Goal: Navigation & Orientation: Find specific page/section

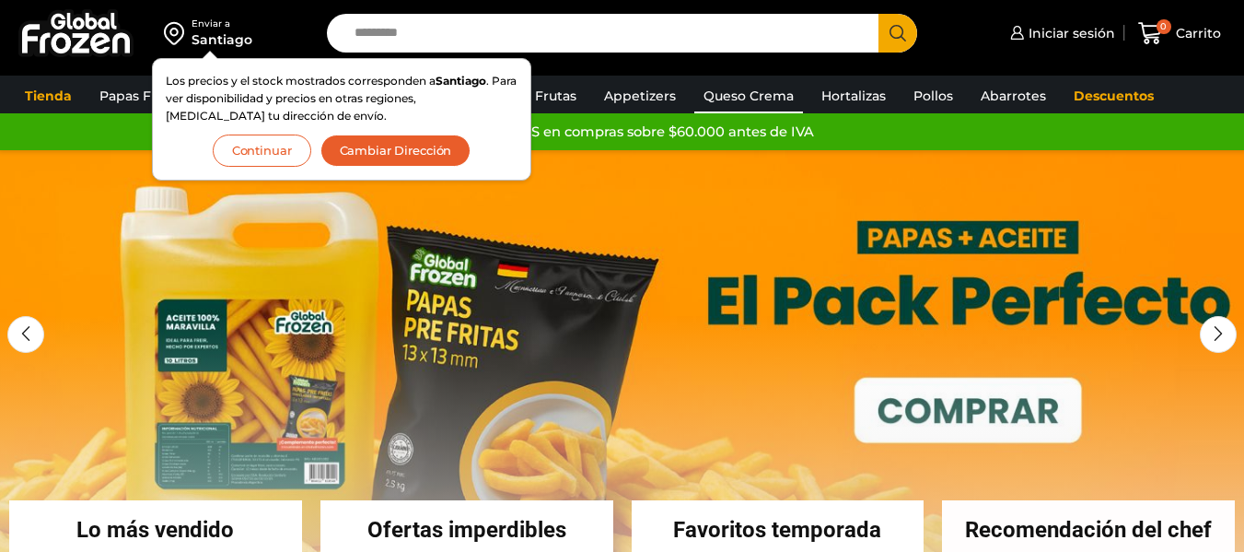
click at [751, 93] on link "Queso Crema" at bounding box center [748, 95] width 109 height 35
click at [239, 149] on button "Continuar" at bounding box center [262, 150] width 99 height 32
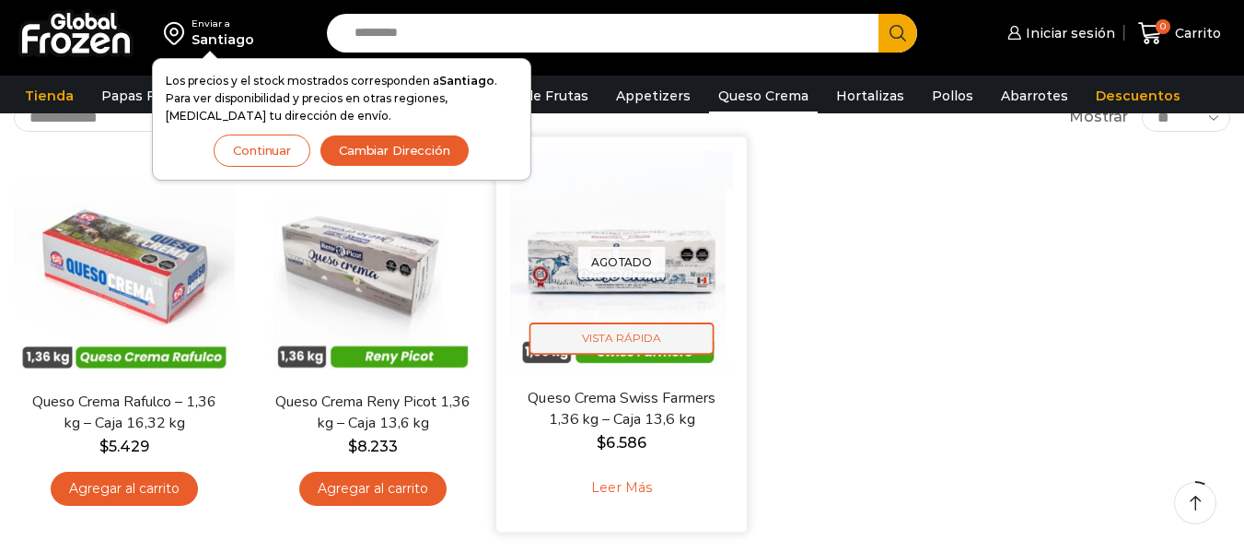
scroll to position [184, 0]
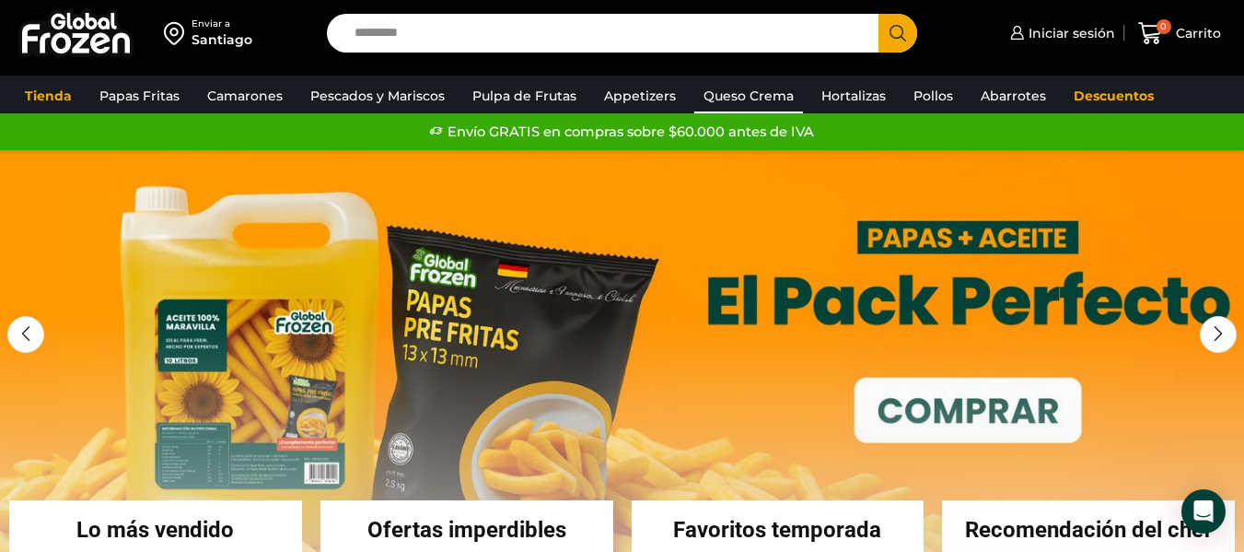
click at [730, 99] on link "Queso Crema" at bounding box center [748, 95] width 109 height 35
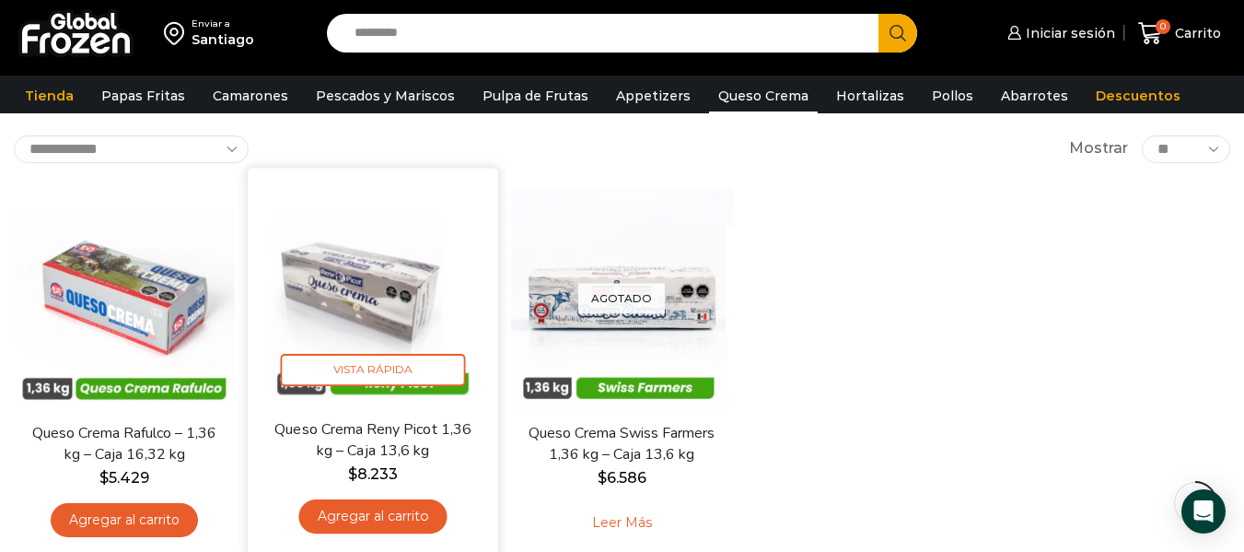
scroll to position [184, 0]
